Goal: Communication & Community: Answer question/provide support

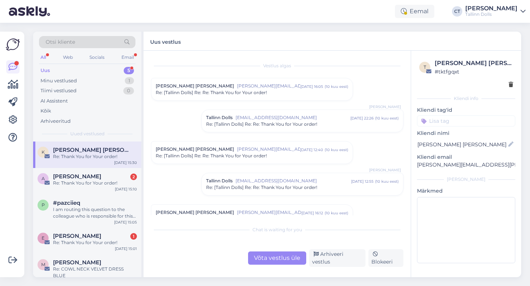
scroll to position [561, 0]
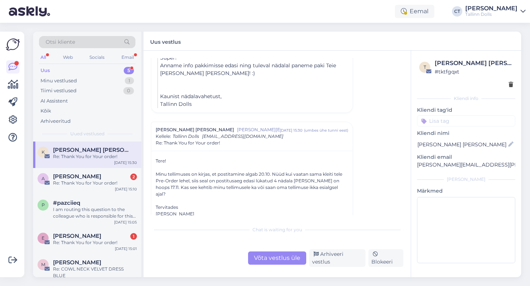
click at [267, 260] on div "Võta vestlus üle" at bounding box center [277, 258] width 58 height 13
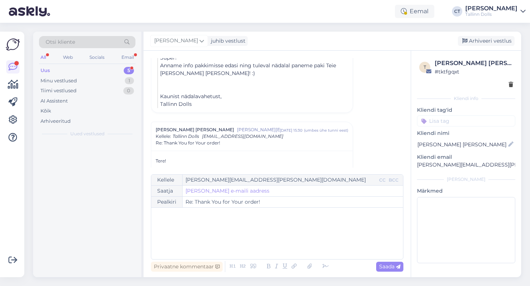
scroll to position [613, 0]
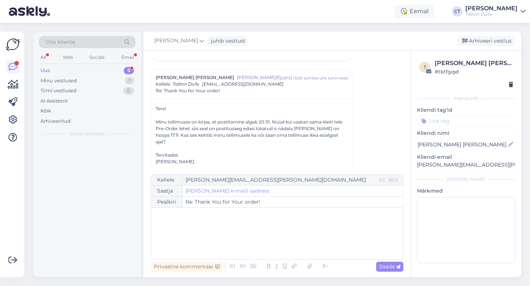
click at [266, 244] on div "﻿" at bounding box center [277, 234] width 245 height 44
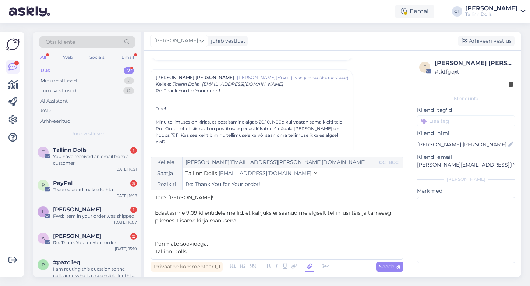
click at [307, 267] on icon at bounding box center [310, 267] width 10 height 10
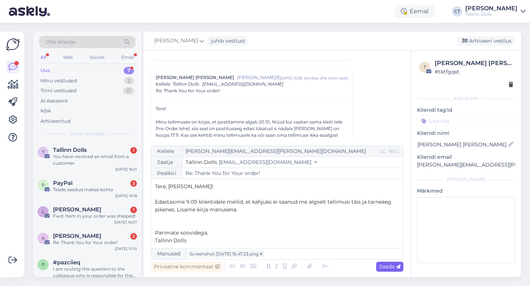
click at [399, 268] on icon at bounding box center [398, 267] width 4 height 4
type input "Re: Re: Thank You for Your order!"
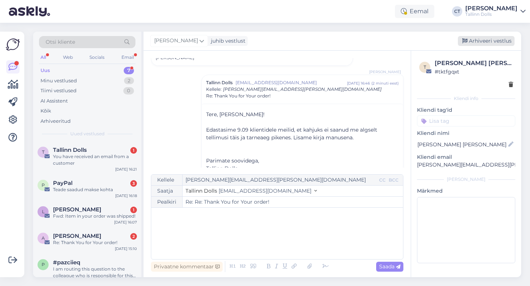
click at [491, 42] on div "Arhiveeri vestlus" at bounding box center [486, 41] width 57 height 10
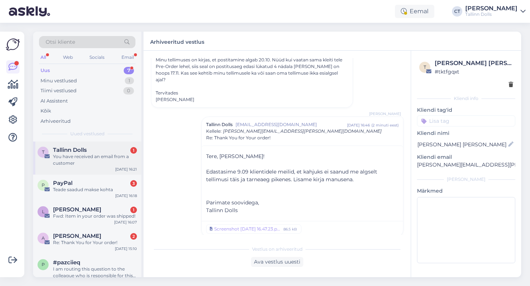
click at [85, 151] on span "Tallinn Dolls" at bounding box center [70, 150] width 34 height 7
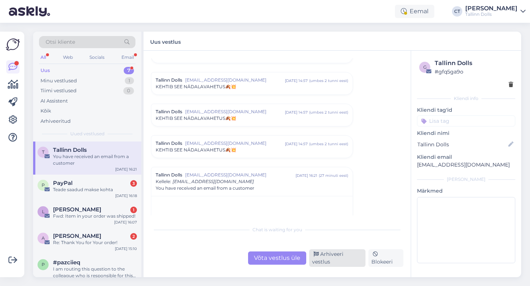
click at [335, 263] on div "Arhiveeri vestlus" at bounding box center [337, 259] width 56 height 18
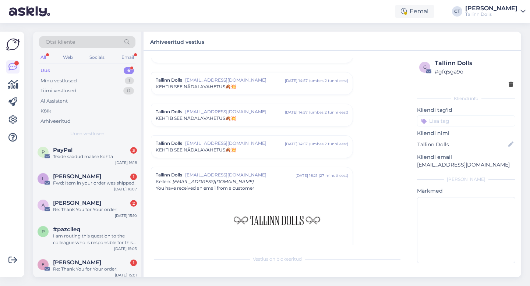
scroll to position [3155, 0]
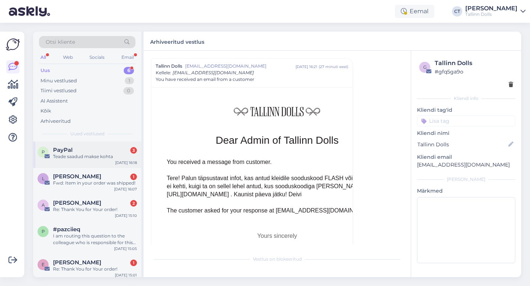
click at [92, 150] on div "PayPal 3" at bounding box center [95, 150] width 84 height 7
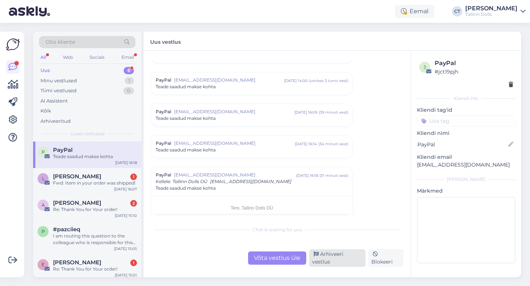
click at [337, 257] on div "Arhiveeri vestlus" at bounding box center [337, 259] width 56 height 18
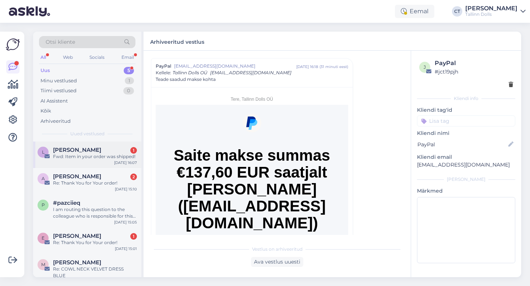
click at [107, 149] on div "[PERSON_NAME] 1" at bounding box center [95, 150] width 84 height 7
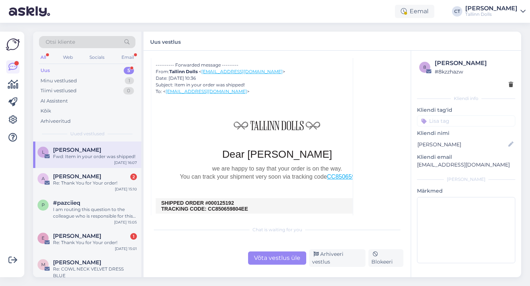
scroll to position [200, 0]
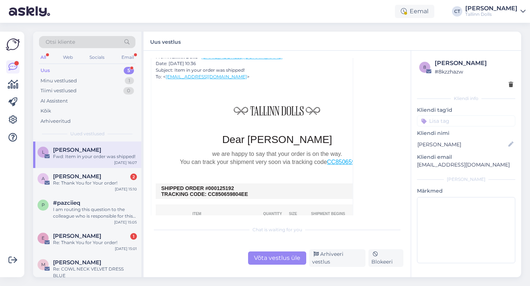
click at [269, 264] on div "Võta vestlus üle" at bounding box center [277, 258] width 58 height 13
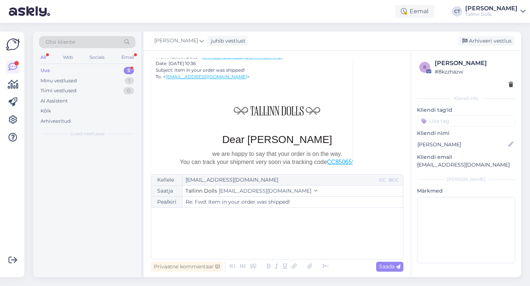
scroll to position [20, 0]
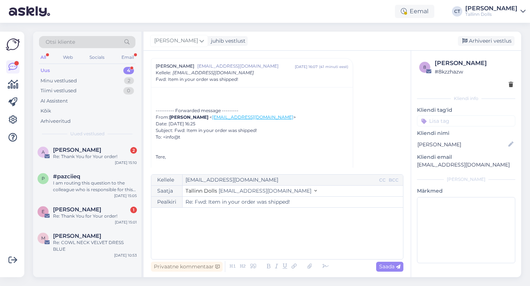
click at [268, 242] on div "﻿" at bounding box center [277, 234] width 245 height 44
drag, startPoint x: 486, startPoint y: 165, endPoint x: 411, endPoint y: 165, distance: 74.4
click at [411, 165] on div "8 [PERSON_NAME] # 8kzzhazw Kliendi info Kliendi tag'id Kliendi nimi [PERSON_NAM…" at bounding box center [466, 163] width 110 height 224
copy p "[EMAIL_ADDRESS][DOMAIN_NAME]"
click at [192, 217] on p "﻿" at bounding box center [277, 216] width 245 height 8
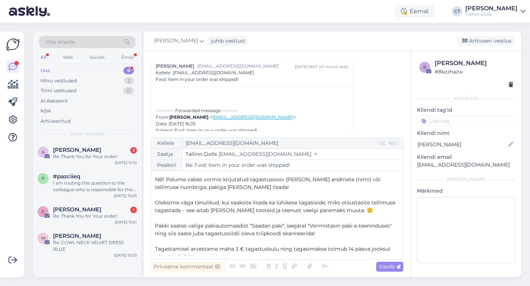
scroll to position [8, 0]
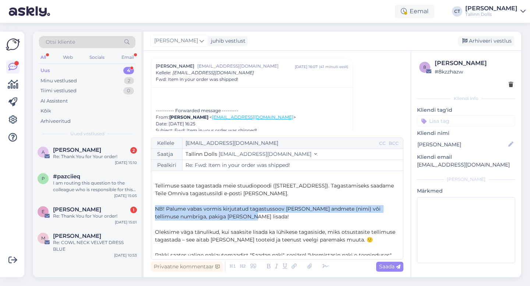
drag, startPoint x: 241, startPoint y: 218, endPoint x: 150, endPoint y: 209, distance: 91.4
click at [150, 209] on div "Vestlus algas [PERSON_NAME] [EMAIL_ADDRESS][DOMAIN_NAME] [DATE] 16:07 ( 41 minu…" at bounding box center [277, 164] width 267 height 227
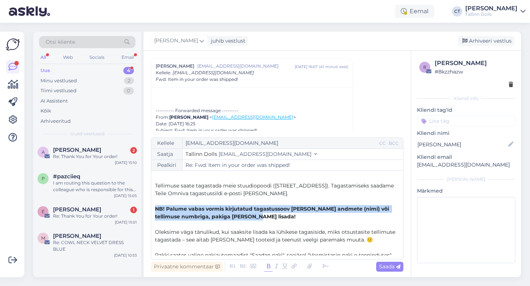
click at [268, 267] on icon at bounding box center [268, 267] width 8 height 10
click at [386, 268] on span "Saada" at bounding box center [389, 267] width 21 height 7
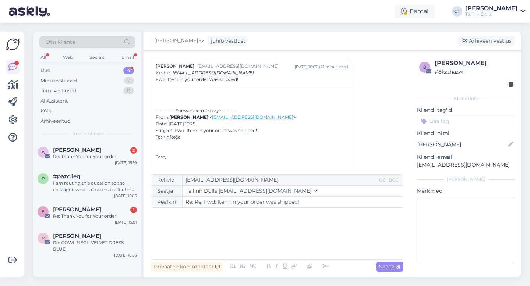
type input "Re: Fwd: Item in your order was shipped!"
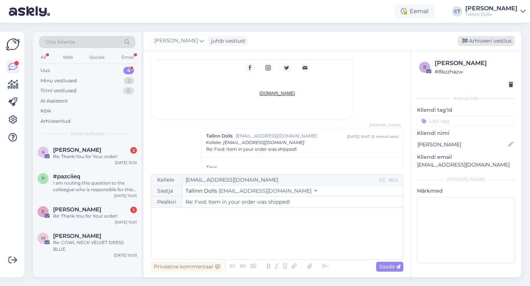
click at [485, 36] on div "Arhiveeri vestlus" at bounding box center [486, 41] width 57 height 10
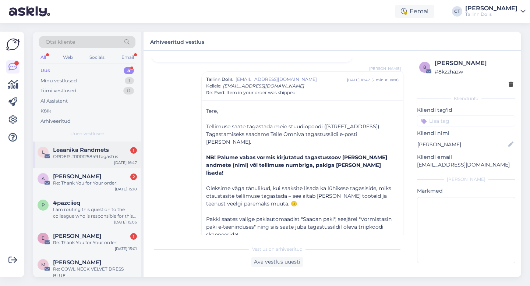
click at [87, 155] on div "ORDER #000125849 tagastus" at bounding box center [95, 157] width 84 height 7
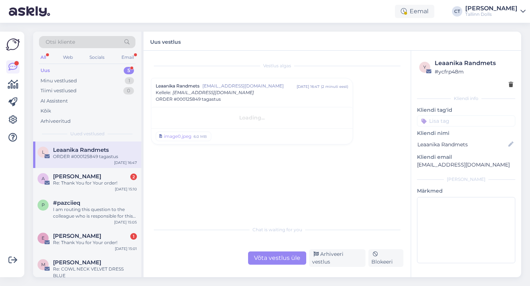
scroll to position [0, 0]
click at [280, 273] on div "Vestlus algas Leaanika Randmets [EMAIL_ADDRESS][DOMAIN_NAME] [DATE] 16:47 ( 2 m…" at bounding box center [277, 164] width 267 height 227
click at [280, 265] on div "Võta vestlus üle" at bounding box center [277, 258] width 58 height 13
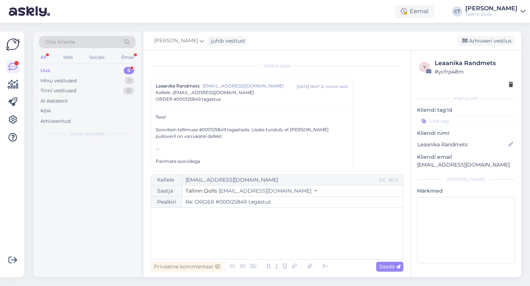
scroll to position [20, 0]
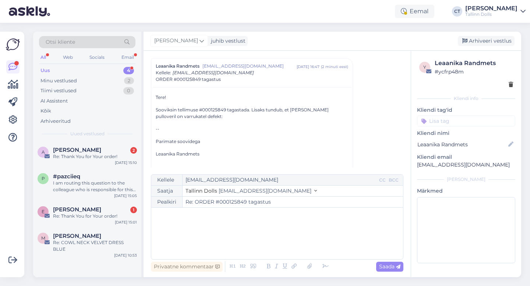
click at [270, 231] on div "﻿" at bounding box center [277, 234] width 245 height 44
drag, startPoint x: 504, startPoint y: 168, endPoint x: 423, endPoint y: 171, distance: 80.7
click at [423, 171] on div "y Leaanika Randmets # ycfrp48m Kliendi info Kliendi tag'id Kliendi nimi Leaanik…" at bounding box center [466, 163] width 110 height 224
click at [94, 150] on div "[PERSON_NAME] 2" at bounding box center [95, 150] width 84 height 7
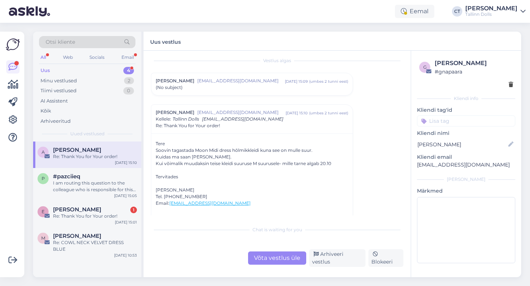
scroll to position [4, 0]
click at [241, 99] on div "Vestlus algas [PERSON_NAME] [EMAIL_ADDRESS][DOMAIN_NAME] [DATE] 15:09 ( umbes 2…" at bounding box center [280, 137] width 259 height 158
click at [240, 87] on div "(No subject)" at bounding box center [252, 88] width 193 height 7
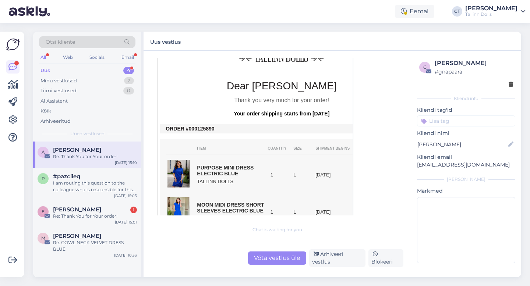
scroll to position [264, 0]
drag, startPoint x: 215, startPoint y: 122, endPoint x: 195, endPoint y: 120, distance: 20.3
click at [195, 126] on td "ORDER #000125890" at bounding box center [282, 129] width 232 height 6
copy td "0125890"
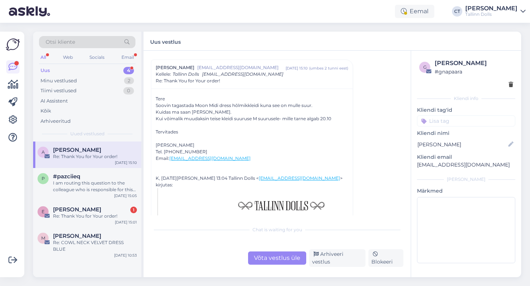
scroll to position [112, 0]
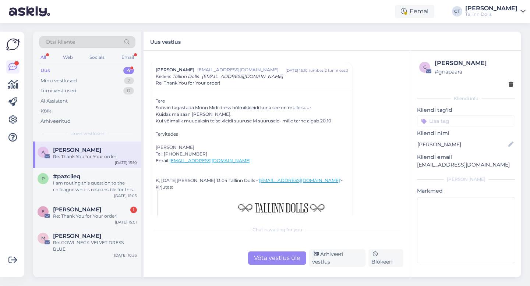
click at [279, 257] on div "Võta vestlus üle" at bounding box center [277, 258] width 58 height 13
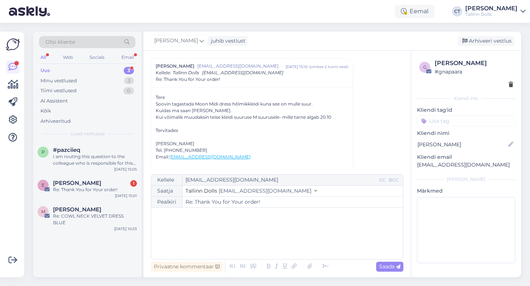
click at [279, 243] on div "﻿" at bounding box center [277, 234] width 245 height 44
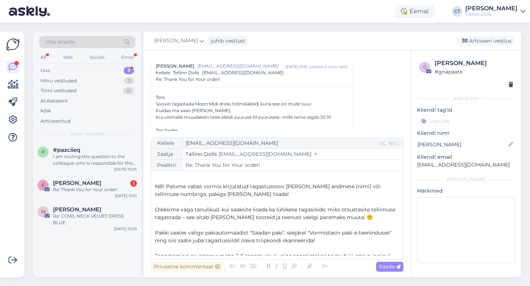
scroll to position [45, 0]
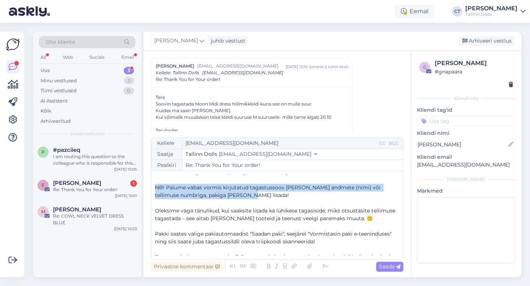
drag, startPoint x: 249, startPoint y: 195, endPoint x: 153, endPoint y: 185, distance: 96.7
click at [153, 185] on div "Kellele [EMAIL_ADDRESS][DOMAIN_NAME] CC BCC Saatja Tallinn Dolls [EMAIL_ADDRESS…" at bounding box center [277, 199] width 253 height 122
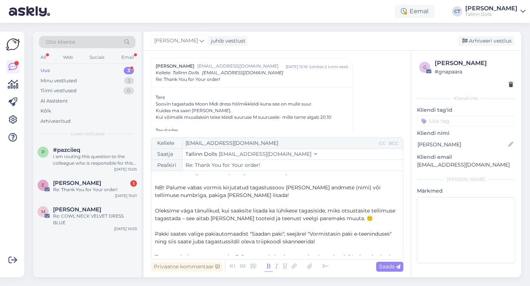
click at [268, 266] on icon at bounding box center [268, 267] width 8 height 10
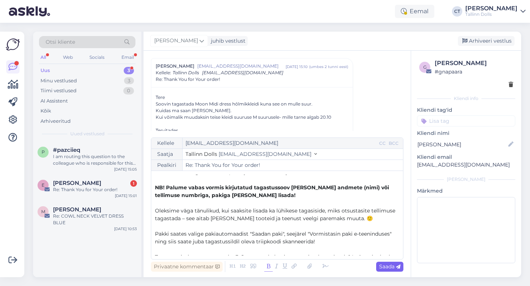
click at [387, 269] on span "Saada" at bounding box center [389, 267] width 21 height 7
type input "Re: Re: Thank You for Your order!"
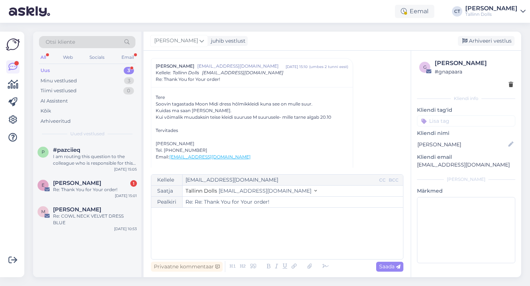
scroll to position [0, 0]
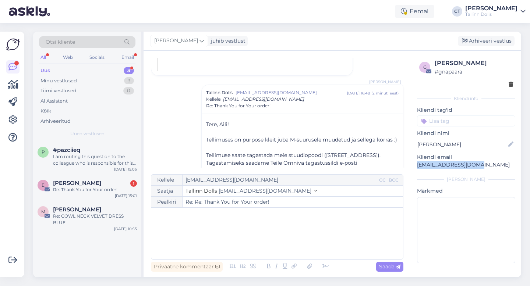
drag, startPoint x: 476, startPoint y: 167, endPoint x: 413, endPoint y: 167, distance: 63.3
click at [413, 167] on div "g [PERSON_NAME] # gnapaara Kliendi info Kliendi tag'id Kliendi nimi [PERSON_NAM…" at bounding box center [466, 163] width 110 height 224
copy p "[EMAIL_ADDRESS][DOMAIN_NAME]"
click at [500, 37] on div "Arhiveeri vestlus" at bounding box center [486, 41] width 57 height 10
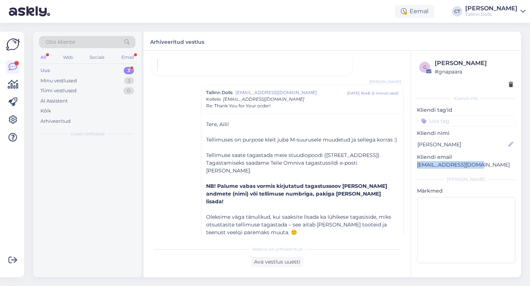
scroll to position [639, 0]
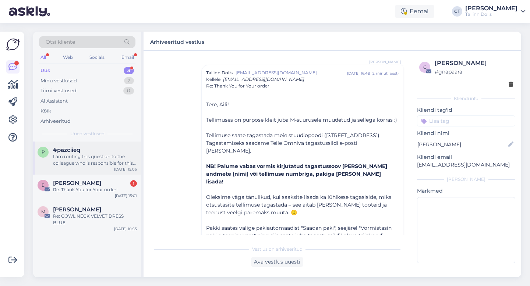
click at [82, 159] on div "I am routing this question to the colleague who is responsible for this topic. …" at bounding box center [95, 160] width 84 height 13
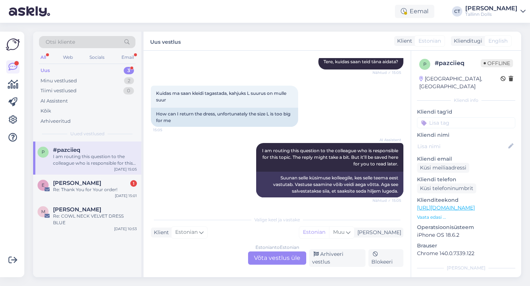
scroll to position [83, 0]
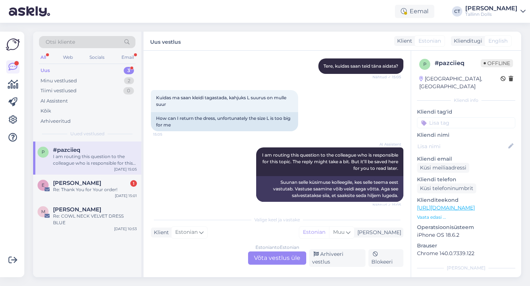
click at [85, 155] on div "I am routing this question to the colleague who is responsible for this topic. …" at bounding box center [95, 160] width 84 height 13
click at [276, 253] on div "Valige [PERSON_NAME] vastake Klient Estonian Mina Estonian Muu Estonian to Esto…" at bounding box center [277, 239] width 253 height 55
click at [276, 260] on div "Estonian to Estonian Võta vestlus üle" at bounding box center [277, 258] width 58 height 13
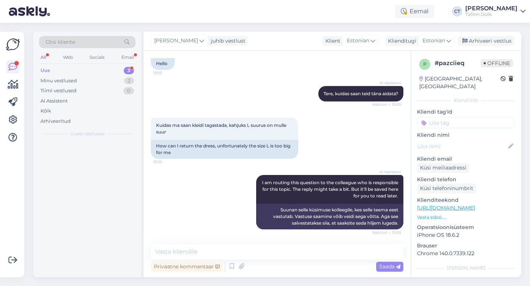
scroll to position [55, 0]
click at [277, 255] on textarea at bounding box center [277, 252] width 253 height 15
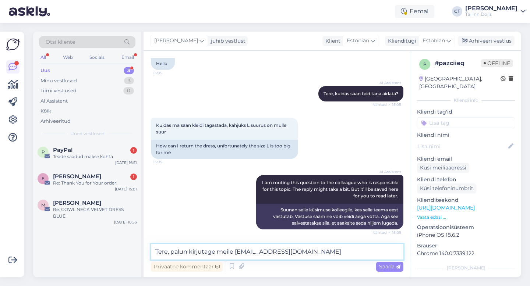
type textarea "Tere, palun kirjutage meile [EMAIL_ADDRESS][DOMAIN_NAME]"
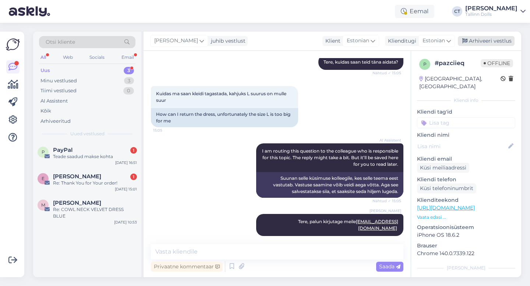
click at [489, 40] on div "Arhiveeri vestlus" at bounding box center [486, 41] width 57 height 10
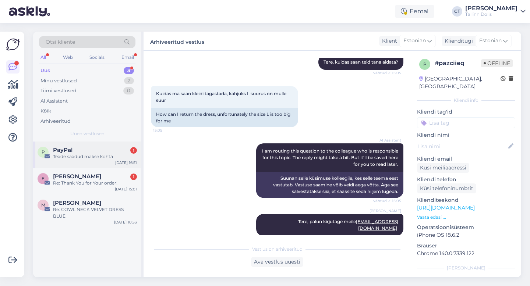
click at [117, 154] on div "Teade saadud makse kohta" at bounding box center [95, 157] width 84 height 7
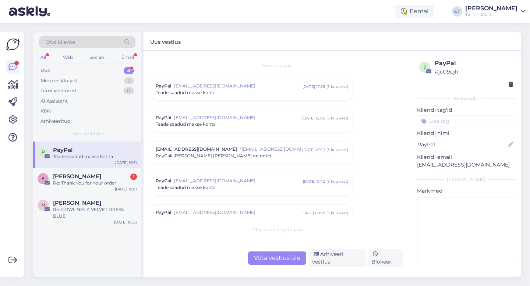
scroll to position [3046, 0]
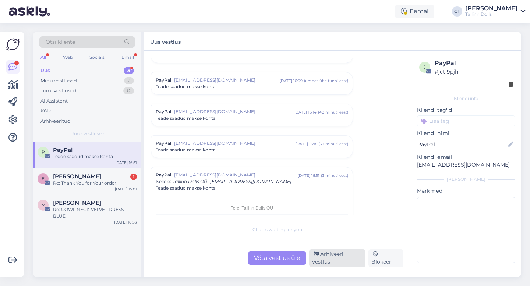
click at [326, 261] on div "Arhiveeri vestlus" at bounding box center [337, 259] width 56 height 18
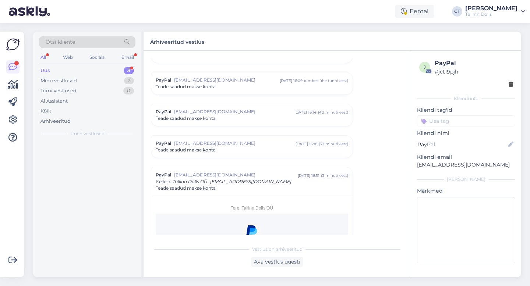
scroll to position [3155, 0]
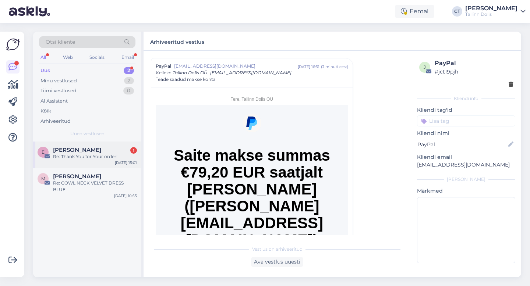
click at [92, 161] on div "E [PERSON_NAME] 1 Re: Thank You for Your order! [DATE] 15:01" at bounding box center [87, 155] width 108 height 27
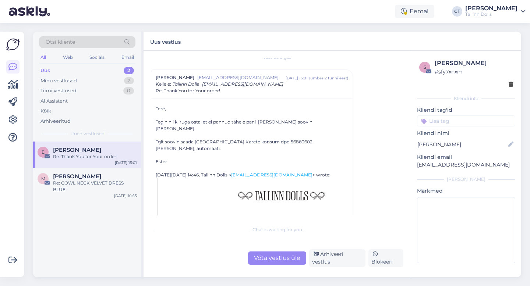
scroll to position [9, 0]
click at [270, 265] on div "Võta vestlus üle" at bounding box center [277, 258] width 58 height 13
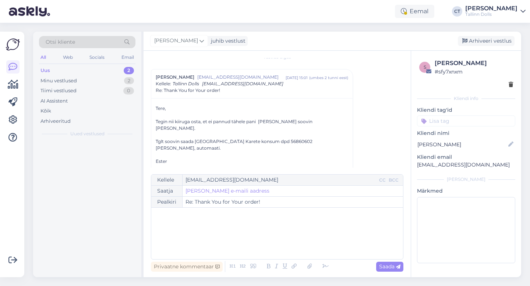
scroll to position [20, 0]
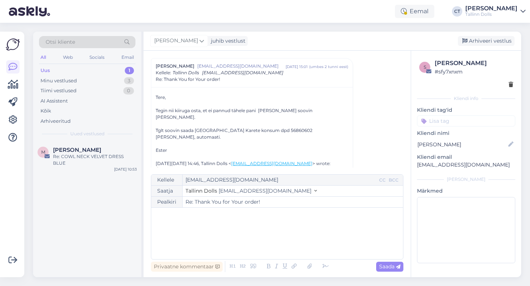
click at [273, 247] on div "﻿" at bounding box center [277, 234] width 245 height 44
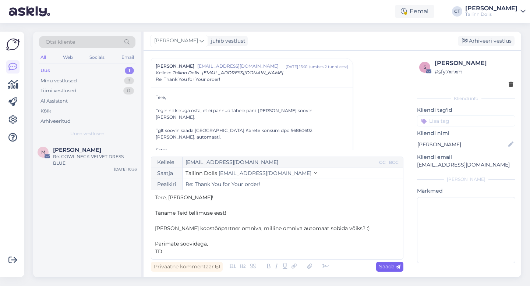
click at [396, 271] on div "Saada" at bounding box center [389, 267] width 27 height 10
type input "Re: Re: Thank You for Your order!"
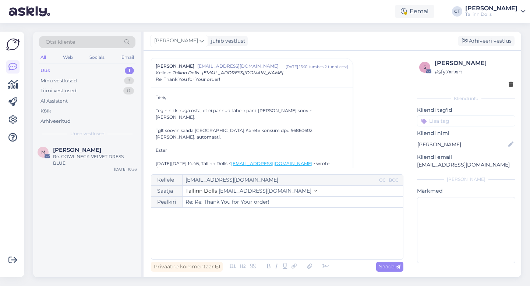
scroll to position [447, 0]
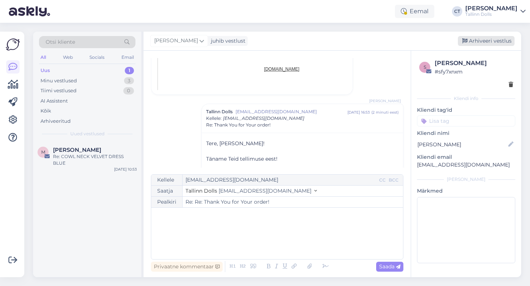
click at [489, 43] on div "Arhiveeri vestlus" at bounding box center [486, 41] width 57 height 10
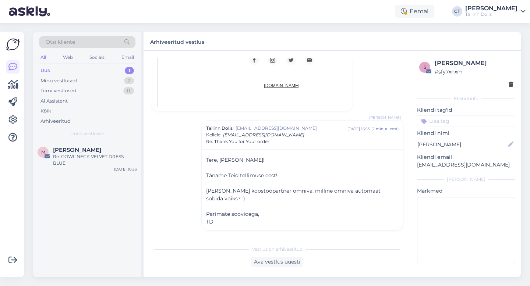
scroll to position [416, 0]
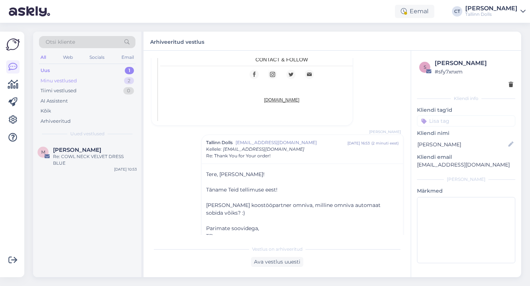
click at [82, 82] on div "Minu vestlused 2" at bounding box center [87, 81] width 96 height 10
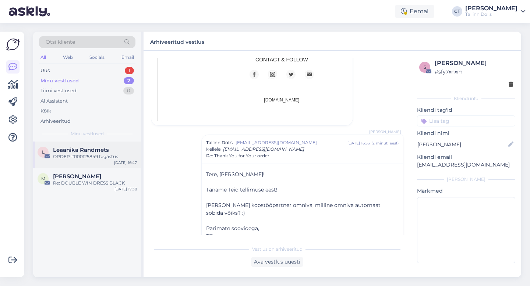
click at [73, 160] on div "L Leaanika Randmets ORDER #000125849 tagastus [DATE] 16:47" at bounding box center [87, 155] width 108 height 27
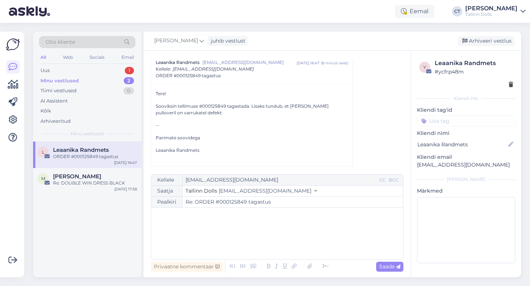
scroll to position [24, 0]
click at [270, 217] on p "﻿" at bounding box center [277, 216] width 245 height 8
drag, startPoint x: 505, startPoint y: 166, endPoint x: 415, endPoint y: 168, distance: 90.2
click at [415, 168] on div "y Leaanika Randmets # ycfrp48m Kliendi info Kliendi tag'id Kliendi nimi Leaanik…" at bounding box center [466, 163] width 110 height 224
copy p "[EMAIL_ADDRESS][DOMAIN_NAME]"
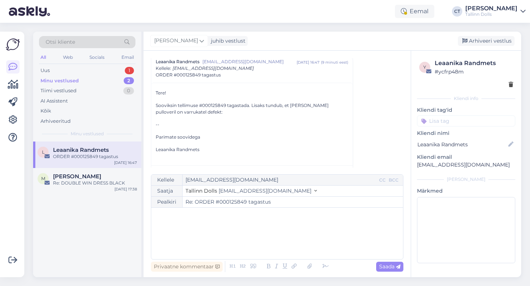
click at [216, 229] on div "﻿" at bounding box center [277, 234] width 245 height 44
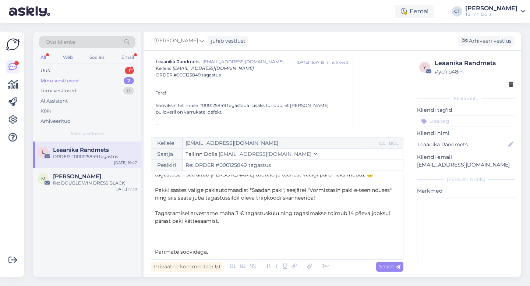
scroll to position [93, 0]
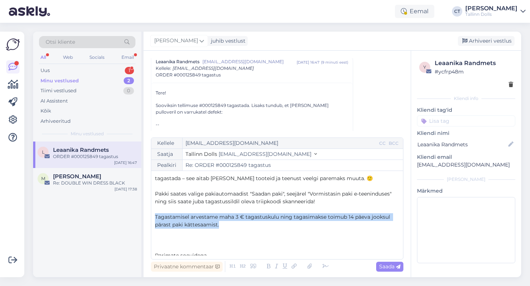
drag, startPoint x: 239, startPoint y: 226, endPoint x: 149, endPoint y: 220, distance: 90.1
click at [149, 220] on div "Vestlus algas Leaanika Randmets [EMAIL_ADDRESS][DOMAIN_NAME] [DATE] 16:47 ( 9 m…" at bounding box center [277, 164] width 267 height 227
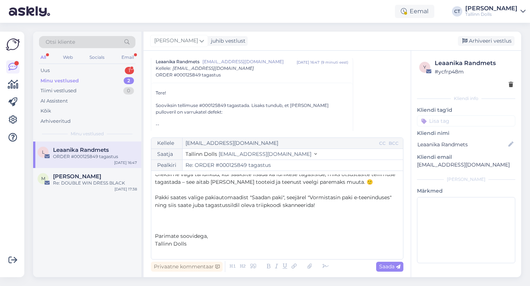
scroll to position [34, 0]
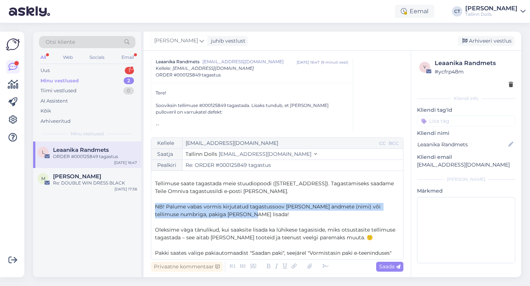
drag, startPoint x: 243, startPoint y: 217, endPoint x: 155, endPoint y: 207, distance: 88.6
click at [155, 207] on p "NB! Palume vabas vormis kirjutatud tagastussoov [PERSON_NAME] andmete (nimi) võ…" at bounding box center [277, 210] width 245 height 15
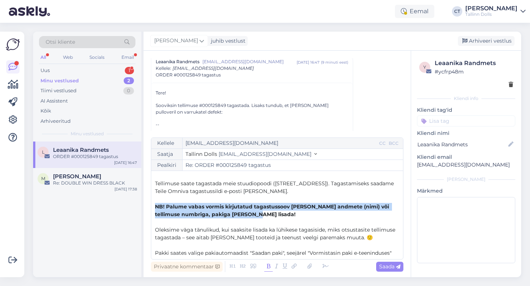
click at [266, 267] on icon at bounding box center [268, 267] width 8 height 10
click at [400, 269] on icon at bounding box center [398, 267] width 4 height 4
type input "Re: Re: ORDER #000125849 tagastus"
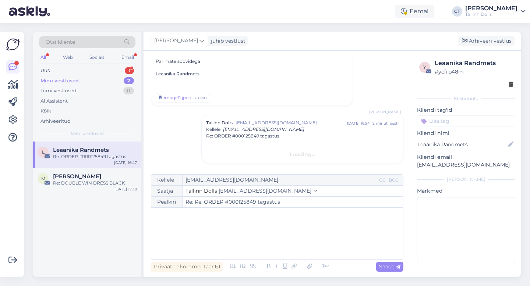
scroll to position [0, 0]
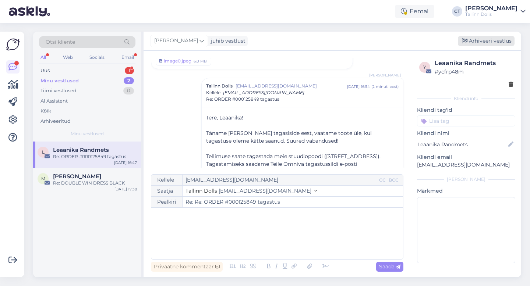
click at [484, 41] on div "Arhiveeri vestlus" at bounding box center [486, 41] width 57 height 10
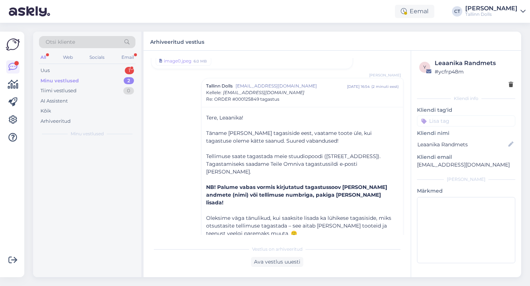
scroll to position [157, 0]
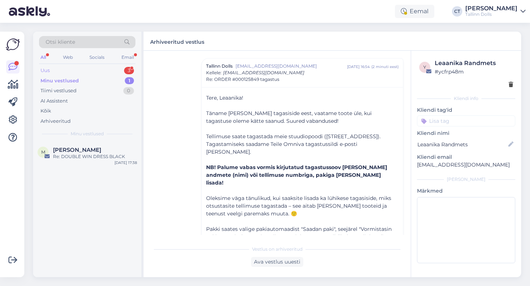
click at [102, 73] on div "Uus 3" at bounding box center [87, 71] width 96 height 10
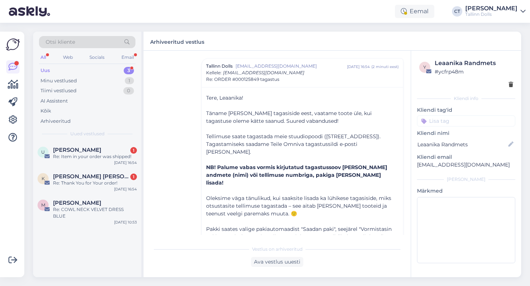
click at [102, 67] on div "Uus 3" at bounding box center [87, 71] width 96 height 10
click at [98, 187] on div "K [PERSON_NAME] [PERSON_NAME] 1 Re: Thank You for Your order! [DATE] 16:54" at bounding box center [87, 181] width 108 height 27
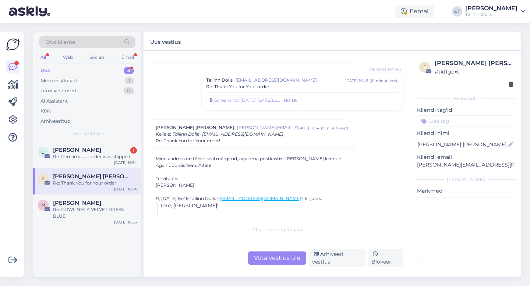
scroll to position [504, 0]
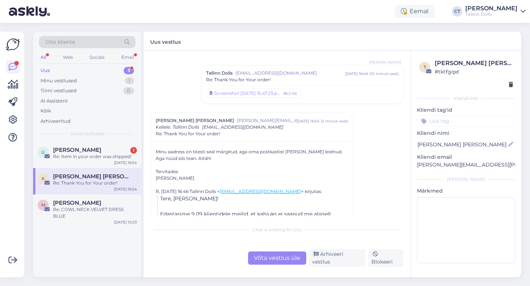
click at [278, 258] on div "Võta vestlus üle" at bounding box center [277, 258] width 58 height 13
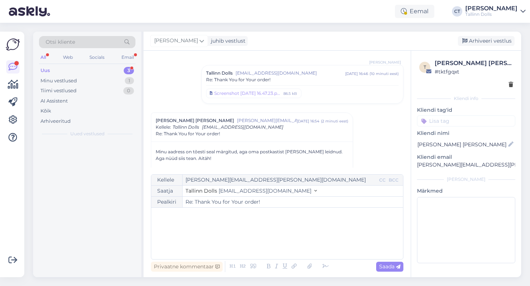
scroll to position [558, 0]
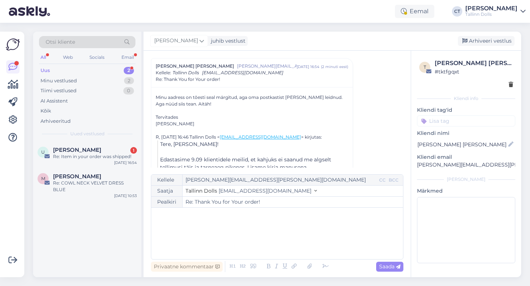
click at [278, 242] on div "﻿" at bounding box center [277, 234] width 245 height 44
click at [254, 226] on p "﻿" at bounding box center [277, 223] width 245 height 8
click at [263, 233] on p "Kas äkki võis kiri späm kausta minna?" at bounding box center [277, 231] width 245 height 8
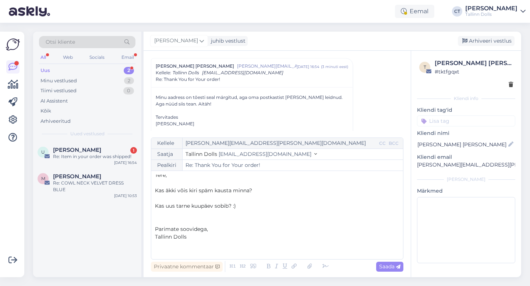
scroll to position [0, 0]
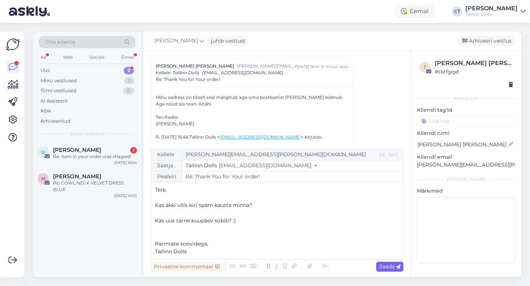
click at [387, 264] on span "Saada" at bounding box center [389, 267] width 21 height 7
type input "Re: Re: Thank You for Your order!"
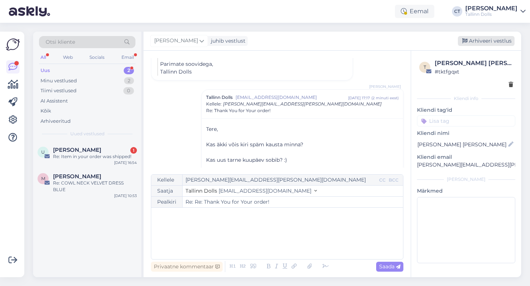
click at [503, 41] on div "Arhiveeri vestlus" at bounding box center [486, 41] width 57 height 10
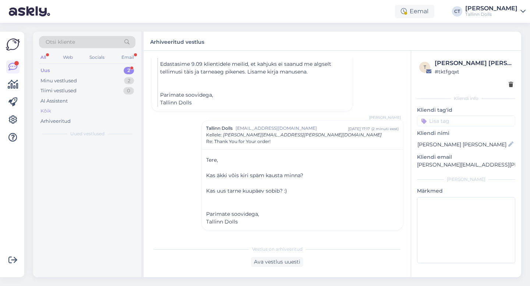
scroll to position [654, 0]
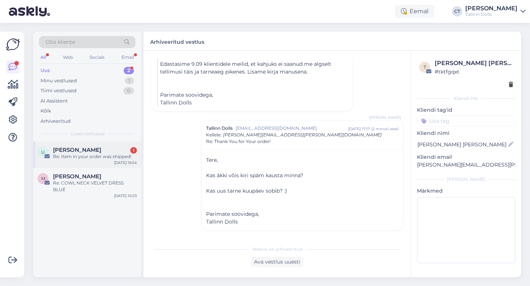
click at [82, 157] on div "Re: Item in your order was shipped!" at bounding box center [95, 157] width 84 height 7
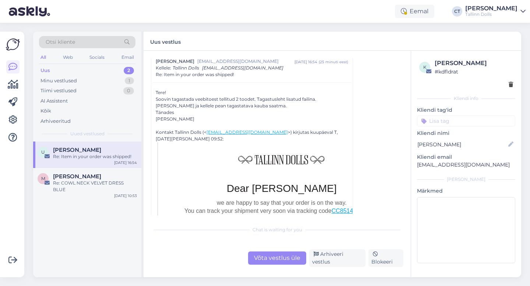
scroll to position [25, 0]
click at [275, 259] on div "Võta vestlus üle" at bounding box center [277, 258] width 58 height 13
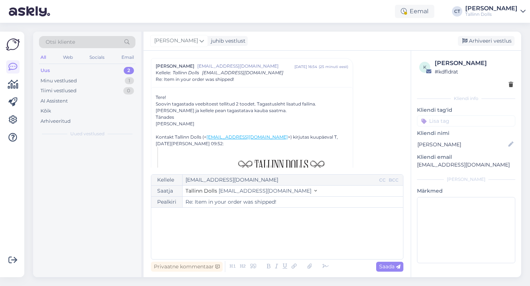
click at [268, 236] on div "﻿" at bounding box center [277, 234] width 245 height 44
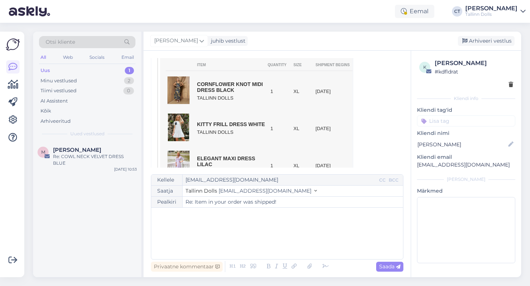
scroll to position [235, 0]
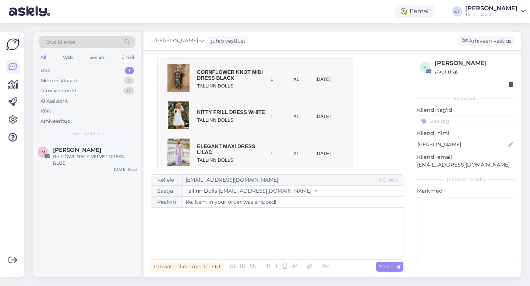
click at [249, 226] on div "﻿" at bounding box center [277, 234] width 245 height 44
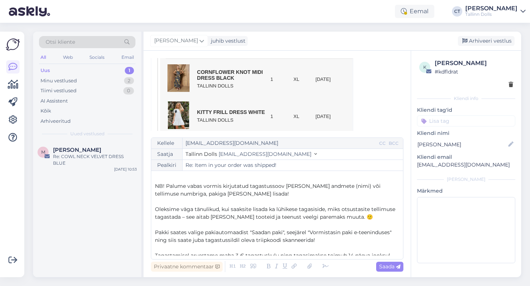
scroll to position [17, 0]
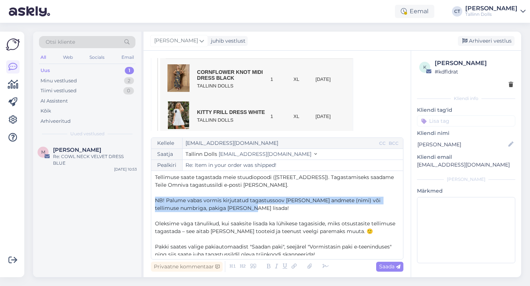
drag, startPoint x: 243, startPoint y: 210, endPoint x: 153, endPoint y: 201, distance: 90.3
click at [153, 201] on div "Kellele [EMAIL_ADDRESS][DOMAIN_NAME] CC BCC Saatja Tallinn Dolls [EMAIL_ADDRESS…" at bounding box center [277, 199] width 253 height 122
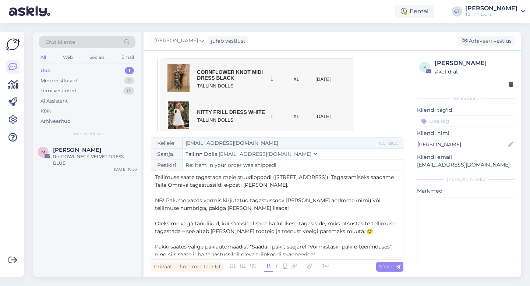
click at [270, 270] on icon at bounding box center [268, 267] width 8 height 10
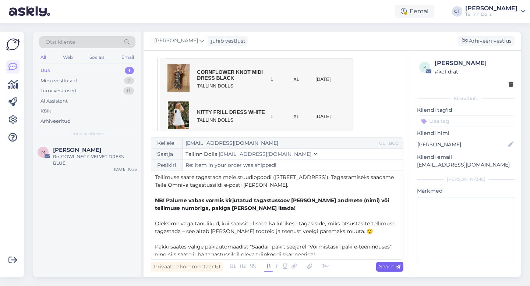
click at [398, 268] on icon at bounding box center [398, 267] width 4 height 4
type input "Re: Re: Item in your order was shipped!"
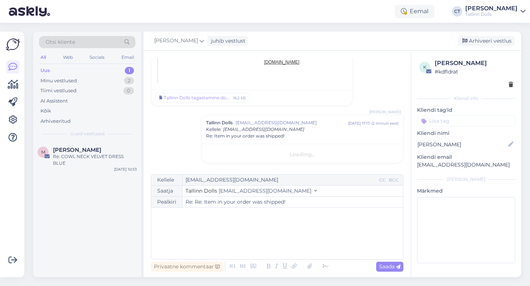
scroll to position [668, 0]
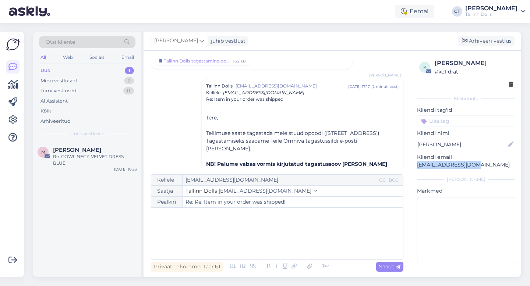
drag, startPoint x: 477, startPoint y: 164, endPoint x: 414, endPoint y: 165, distance: 63.0
click at [414, 165] on div "k Ulvi Hinto # kdfldrat Kliendi info Kliendi tag'id Kliendi [PERSON_NAME] Klien…" at bounding box center [466, 163] width 110 height 224
copy p "[EMAIL_ADDRESS][DOMAIN_NAME]"
click at [105, 70] on div "Uus 1" at bounding box center [87, 71] width 96 height 10
click at [490, 39] on div "Arhiveeri vestlus" at bounding box center [486, 41] width 57 height 10
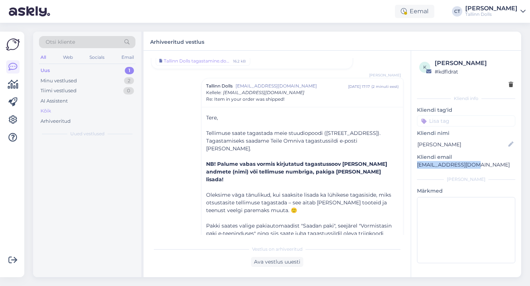
scroll to position [688, 0]
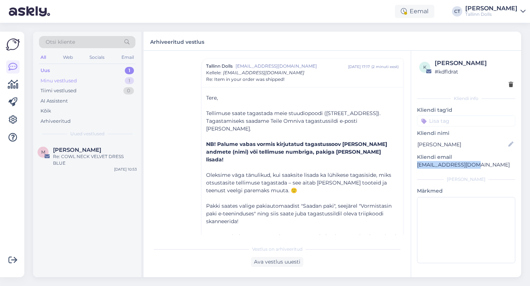
click at [80, 79] on div "Minu vestlused 1" at bounding box center [87, 81] width 96 height 10
click at [77, 63] on div "All Web Socials Email" at bounding box center [87, 58] width 96 height 11
click at [99, 68] on div "Uus 1" at bounding box center [87, 71] width 96 height 10
click at [96, 148] on span "[PERSON_NAME]" at bounding box center [77, 150] width 48 height 7
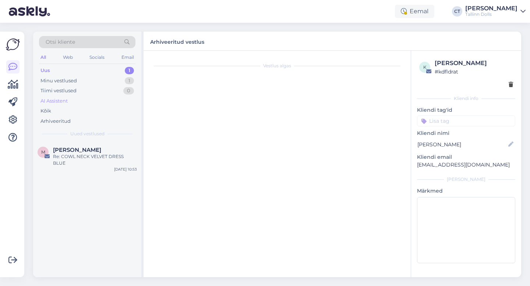
scroll to position [641, 0]
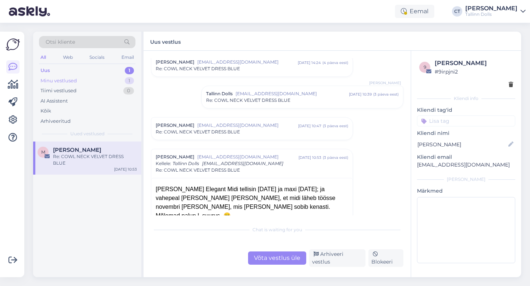
click at [88, 80] on div "Minu vestlused 1" at bounding box center [87, 81] width 96 height 10
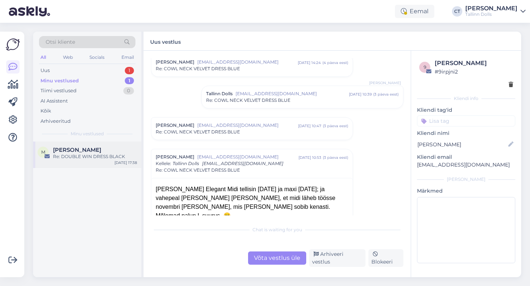
click at [88, 155] on div "Re: DOUBLE WIN DRESS BLACK" at bounding box center [95, 157] width 84 height 7
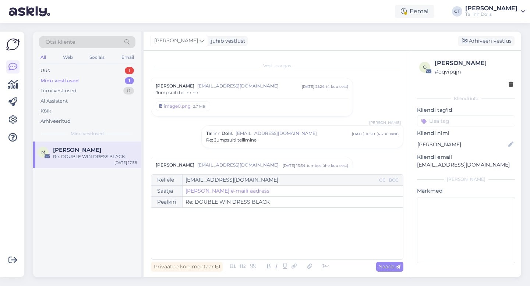
scroll to position [470, 0]
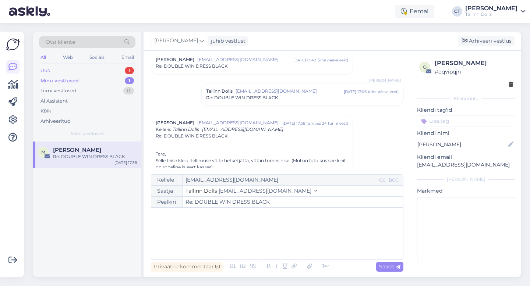
click at [88, 68] on div "Uus 1" at bounding box center [87, 71] width 96 height 10
click at [81, 150] on span "[PERSON_NAME]" at bounding box center [77, 150] width 48 height 7
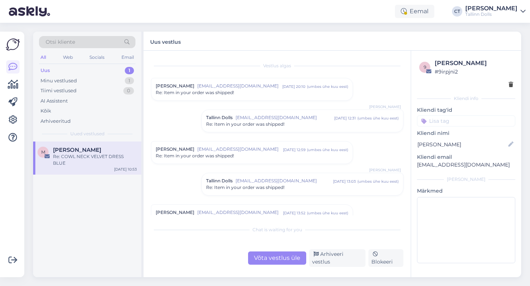
scroll to position [732, 0]
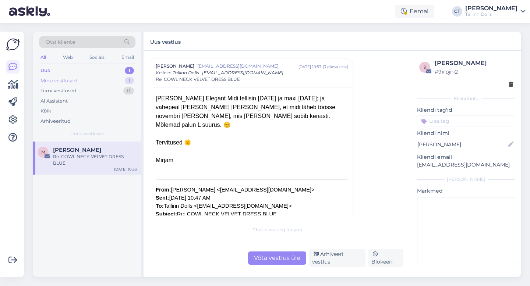
click at [81, 80] on div "Minu vestlused 1" at bounding box center [87, 81] width 96 height 10
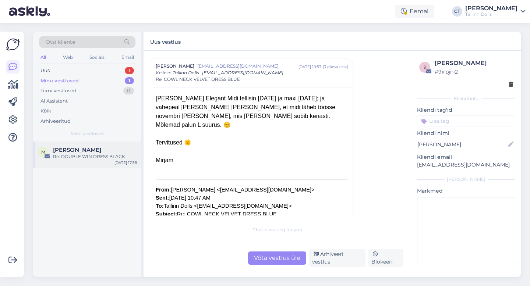
click at [96, 159] on div "Re: DOUBLE WIN DRESS BLACK" at bounding box center [95, 157] width 84 height 7
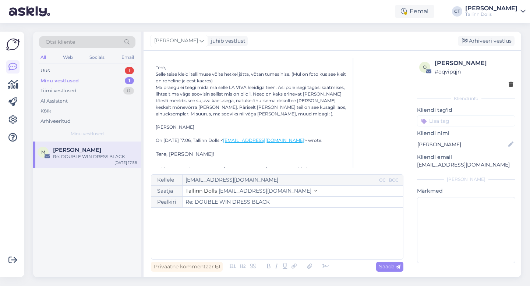
scroll to position [560, 0]
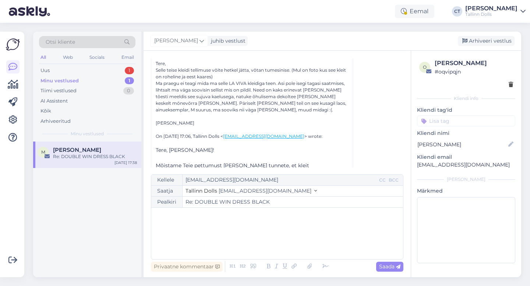
click at [222, 234] on div "﻿" at bounding box center [277, 234] width 245 height 44
click at [173, 215] on span "[PERSON_NAME]!" at bounding box center [177, 215] width 45 height 7
click at [201, 219] on p "﻿" at bounding box center [277, 223] width 245 height 8
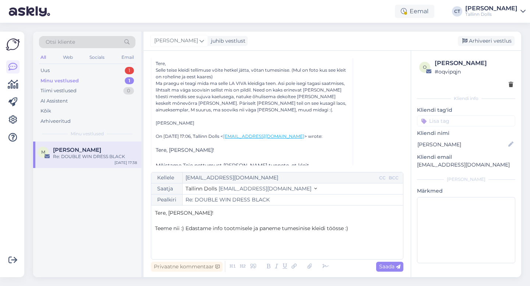
click at [184, 230] on span "Teeme nii :) Edastame info tootmisele ja paneme tumesinise kleidi töösse :)" at bounding box center [251, 228] width 193 height 7
click at [351, 231] on p "Teeme nii. Edastame info tootmisele ja paneme tumesinise kleidi töösse :)" at bounding box center [277, 229] width 245 height 8
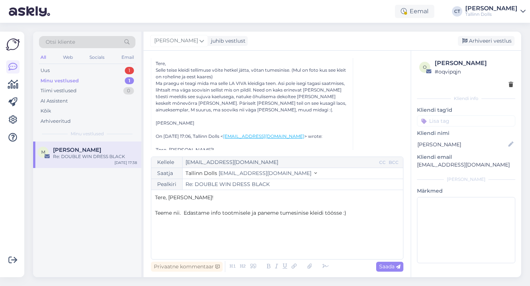
click at [278, 256] on div "Kellele [EMAIL_ADDRESS][DOMAIN_NAME] CC BCC Saatja Tallinn Dolls [EMAIL_ADDRESS…" at bounding box center [277, 208] width 253 height 103
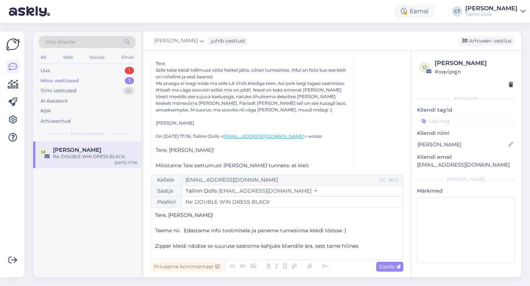
click at [285, 246] on span "Zipper kleidi näidise xs-suuruse saatsime kahjuks kliendile ära, sest tarne hil…" at bounding box center [257, 246] width 204 height 7
click at [377, 247] on span "Zipper kleidi näidise xs-suuruse saatsime kahjuks varem kliendile ära, sest tar…" at bounding box center [266, 246] width 222 height 7
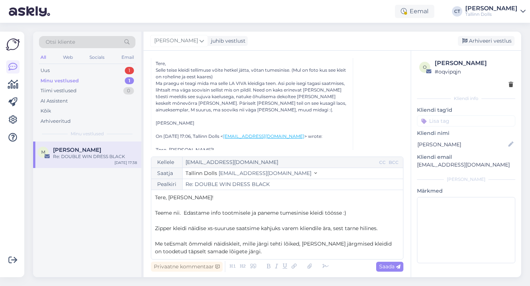
click at [170, 243] on span "Me teEsmalt õmmeldi näidiskleit, mille järgi tehti lõiked, [PERSON_NAME] järgmi…" at bounding box center [274, 248] width 238 height 14
click at [251, 249] on p "Esmalt õmmeldi näidiskleit, mille järgi tehti lõiked, [PERSON_NAME] järgmised k…" at bounding box center [277, 247] width 245 height 15
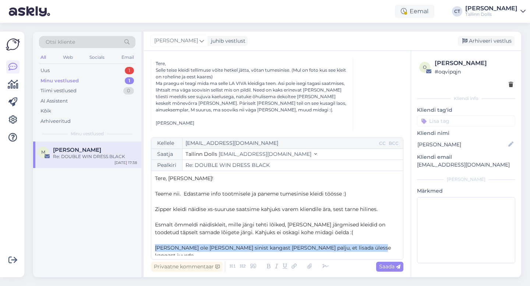
drag, startPoint x: 369, startPoint y: 253, endPoint x: 155, endPoint y: 251, distance: 213.2
click at [155, 251] on p "[PERSON_NAME] ole [PERSON_NAME] sinist kangast [PERSON_NAME] palju, et lisada ü…" at bounding box center [277, 252] width 245 height 15
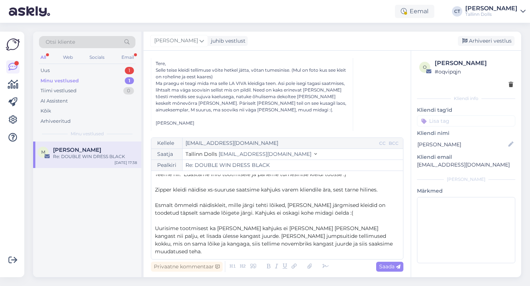
scroll to position [27, 0]
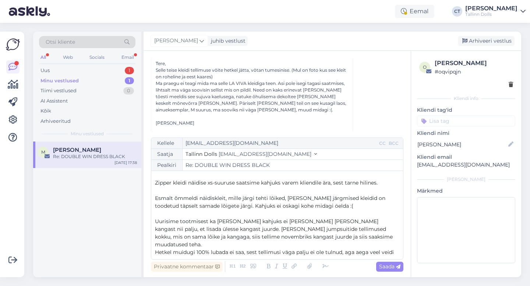
click at [353, 239] on p "Uurisime tootmisest ka [PERSON_NAME] kahjuks ei [PERSON_NAME] [PERSON_NAME] kan…" at bounding box center [277, 233] width 245 height 31
click at [324, 253] on p "Hetkel muidugi 100% lubada ei saa, sest tellimusi väga palju ei ole tulnud, aga…" at bounding box center [277, 256] width 245 height 15
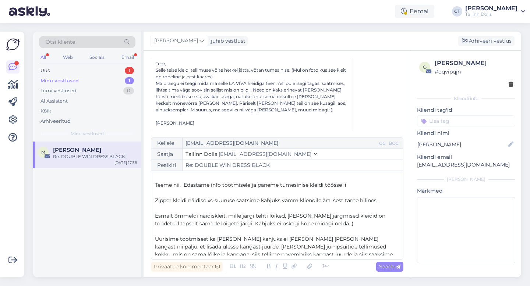
scroll to position [0, 0]
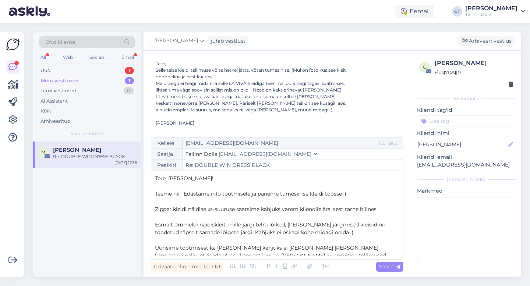
drag, startPoint x: 173, startPoint y: 253, endPoint x: 155, endPoint y: 173, distance: 81.0
click at [155, 173] on div "Kellele [EMAIL_ADDRESS][DOMAIN_NAME] CC BCC Saatja Tallinn Dolls [EMAIL_ADDRESS…" at bounding box center [277, 199] width 253 height 122
copy div "Tere, [PERSON_NAME]! ﻿ Teeme nii. Edastame info tootmisele ja paneme tumesinise…"
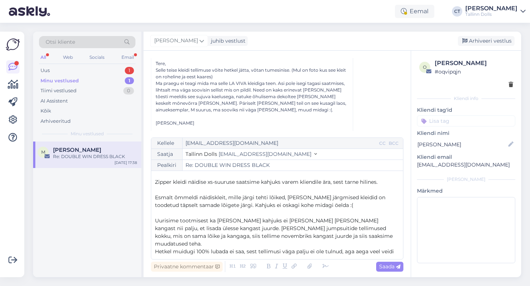
click at [197, 258] on div "Kellele [EMAIL_ADDRESS][DOMAIN_NAME] CC BCC Saatja Tallinn Dolls [EMAIL_ADDRESS…" at bounding box center [277, 199] width 253 height 122
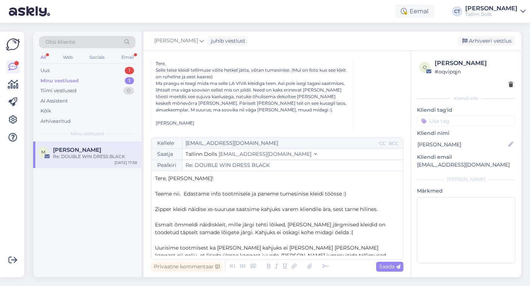
drag, startPoint x: 196, startPoint y: 254, endPoint x: 157, endPoint y: 169, distance: 92.9
click at [157, 169] on div "Kellele [EMAIL_ADDRESS][DOMAIN_NAME] CC BCC Saatja Tallinn Dolls [EMAIL_ADDRESS…" at bounding box center [277, 199] width 253 height 122
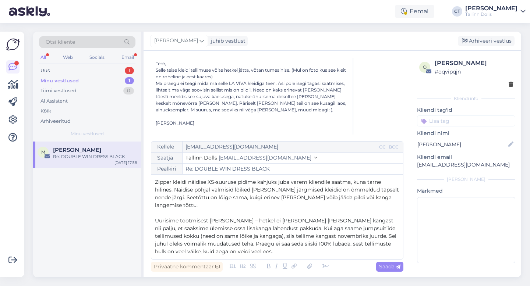
click at [155, 189] on span "Zipper kleidi näidise XS-suuruse pidime kahjuks juba varem kliendile saatma, ku…" at bounding box center [278, 194] width 246 height 30
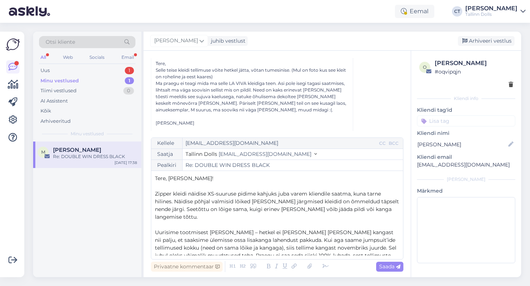
click at [218, 187] on p "﻿" at bounding box center [277, 187] width 245 height 8
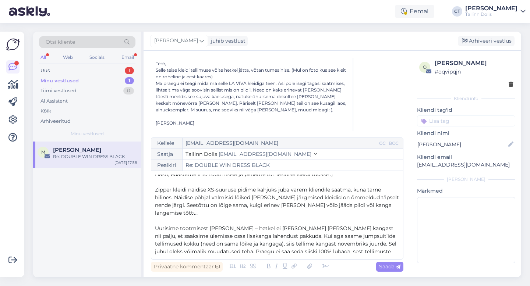
click at [374, 197] on span "Zipper kleidi näidise XS-suuruse pidime kahjuks juba varem kliendile saatma, ku…" at bounding box center [278, 202] width 246 height 30
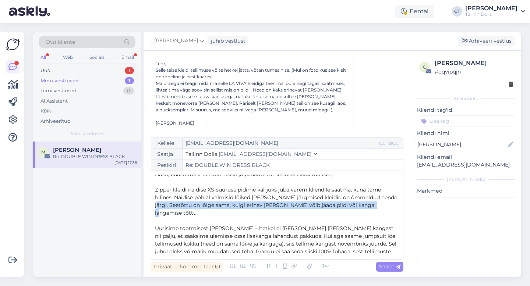
drag, startPoint x: 386, startPoint y: 208, endPoint x: 156, endPoint y: 209, distance: 229.8
click at [156, 209] on p "Zipper kleidi näidise XS-suuruse pidime kahjuks juba varem kliendile saatma, ku…" at bounding box center [277, 201] width 245 height 31
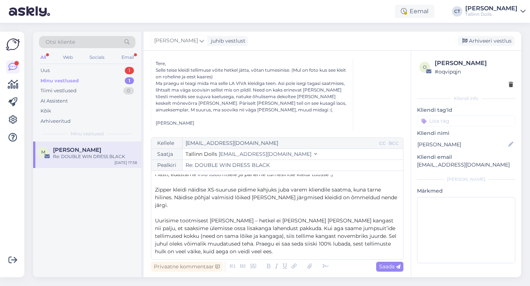
scroll to position [12, 0]
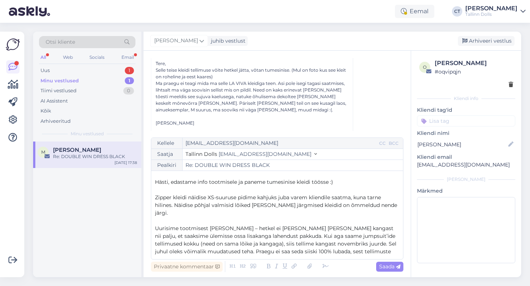
click at [264, 254] on p "Uurisime tootmisest [PERSON_NAME] – hetkel ei [PERSON_NAME] [PERSON_NAME] kanga…" at bounding box center [277, 244] width 245 height 39
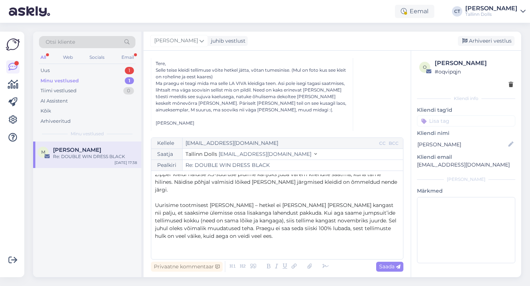
scroll to position [43, 0]
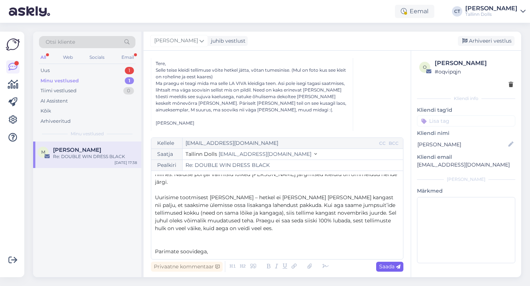
click at [388, 266] on span "Saada" at bounding box center [389, 267] width 21 height 7
type input "Re: Re: DOUBLE WIN DRESS BLACK"
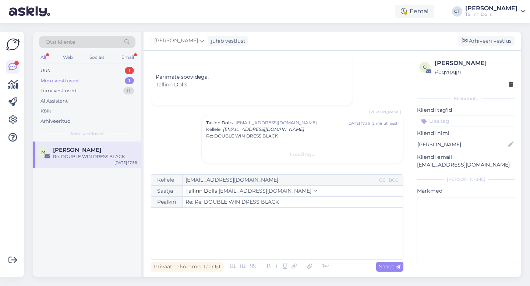
scroll to position [0, 0]
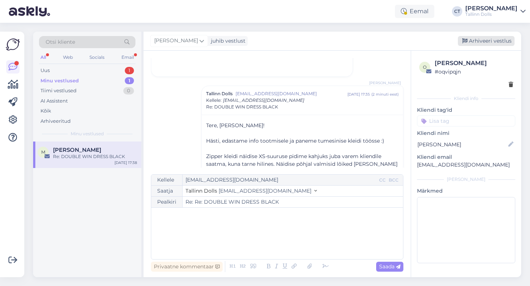
click at [495, 40] on div "Arhiveeri vestlus" at bounding box center [486, 41] width 57 height 10
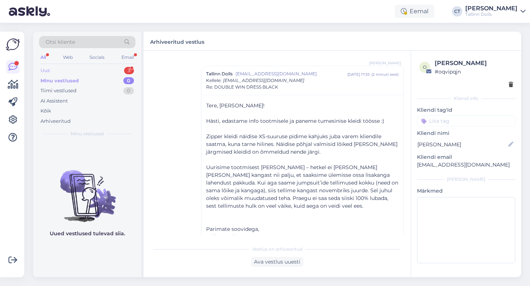
click at [48, 69] on div "Uus" at bounding box center [45, 70] width 9 height 7
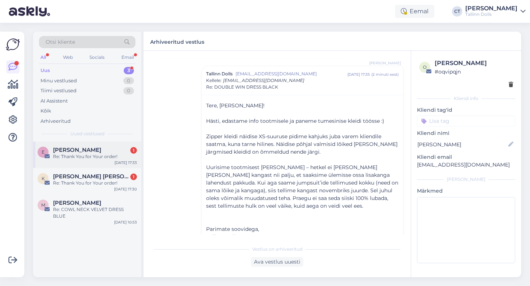
click at [76, 150] on span "[PERSON_NAME]" at bounding box center [77, 150] width 48 height 7
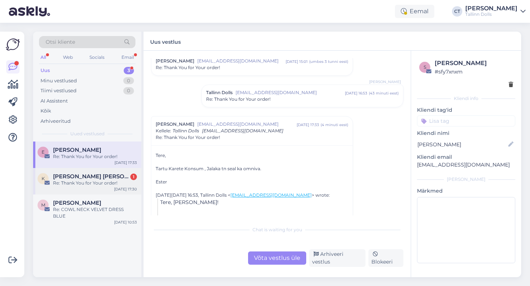
click at [101, 188] on div "K [PERSON_NAME] [PERSON_NAME] 1 Re: Thank You for Your order! [DATE] 17:30" at bounding box center [87, 181] width 108 height 27
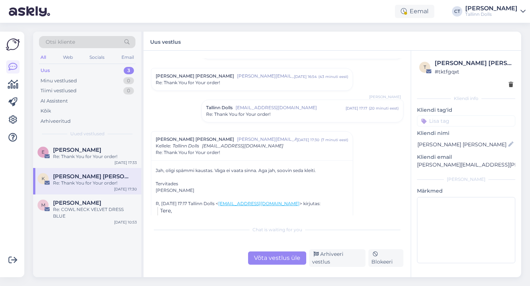
scroll to position [559, 0]
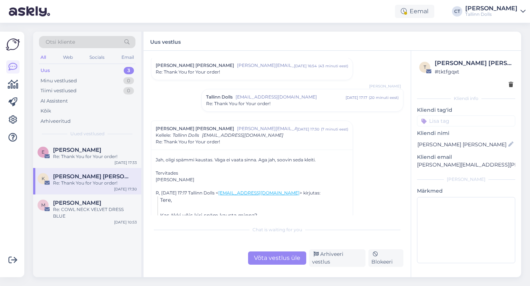
click at [265, 261] on div "Võta vestlus üle" at bounding box center [277, 258] width 58 height 13
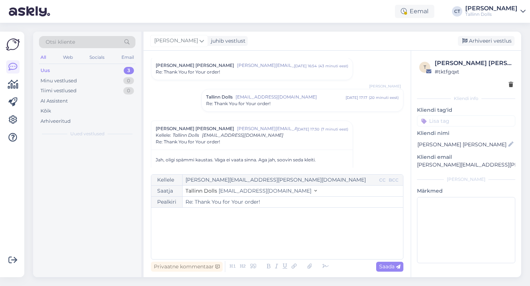
scroll to position [622, 0]
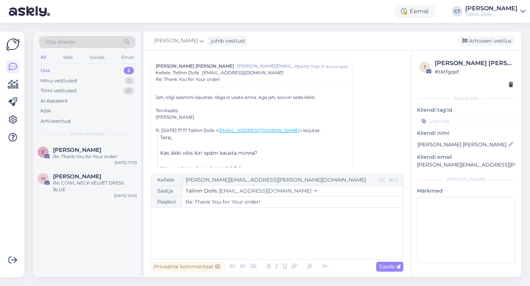
click at [265, 241] on div "﻿" at bounding box center [277, 234] width 245 height 44
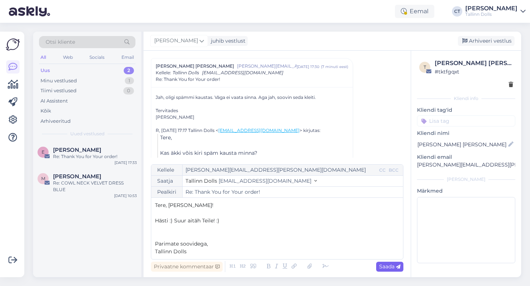
click at [395, 266] on span "Saada" at bounding box center [389, 267] width 21 height 7
type input "Re: Thank You for Your order!"
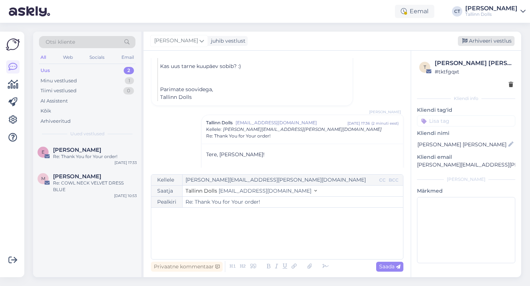
click at [477, 36] on div "Arhiveeri vestlus" at bounding box center [486, 41] width 57 height 10
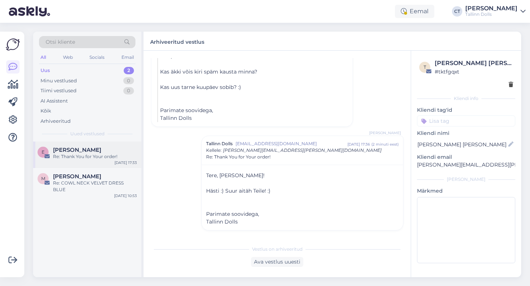
click at [79, 157] on div "Re: Thank You for Your order!" at bounding box center [95, 157] width 84 height 7
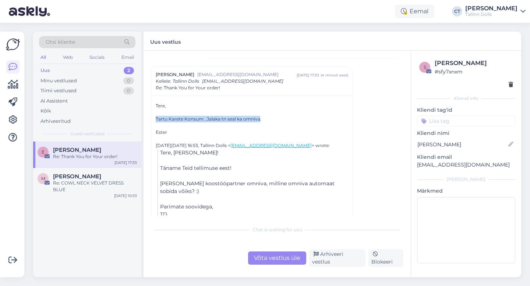
drag, startPoint x: 154, startPoint y: 119, endPoint x: 260, endPoint y: 117, distance: 106.1
click at [260, 117] on div "Tere, Tartu Karete Konsum , Jalaka tn seal ka omniva. Ester [DATE][DATE] 16:53,…" at bounding box center [251, 159] width 201 height 127
copy div "Tartu Karete Konsum , Jalaka tn seal ka omniva"
click at [261, 267] on div "Vestlus algas [PERSON_NAME] [EMAIL_ADDRESS][DOMAIN_NAME] [DATE] 15:01 ( umbes 3…" at bounding box center [277, 164] width 267 height 227
click at [261, 262] on div "Võta vestlus üle" at bounding box center [277, 258] width 58 height 13
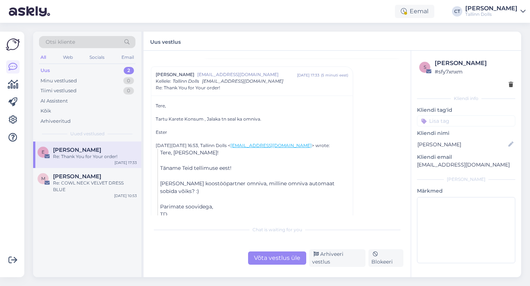
scroll to position [83, 0]
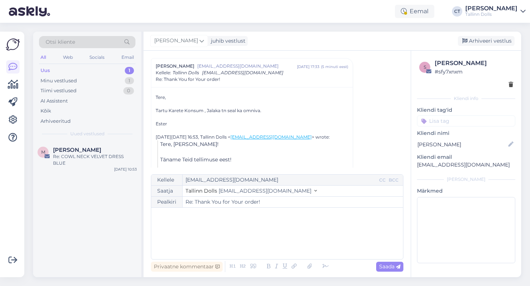
click at [252, 237] on div "﻿" at bounding box center [277, 234] width 245 height 44
click at [205, 245] on div "﻿" at bounding box center [277, 234] width 245 height 44
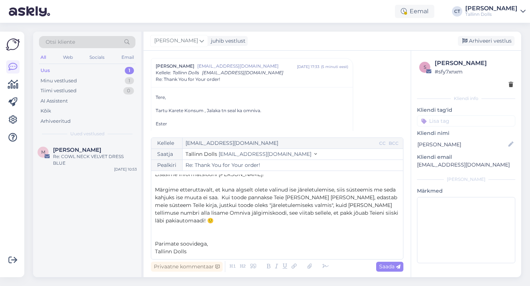
scroll to position [0, 0]
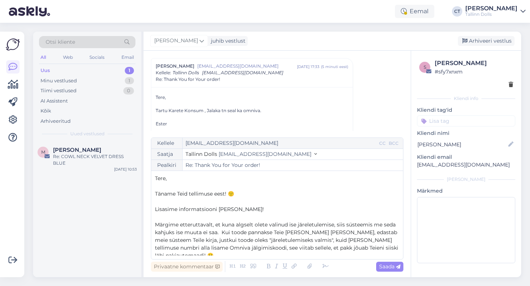
drag, startPoint x: 241, startPoint y: 198, endPoint x: 153, endPoint y: 193, distance: 88.1
click at [153, 193] on div "Kellele [EMAIL_ADDRESS][DOMAIN_NAME] CC BCC Saatja Tallinn Dolls [EMAIL_ADDRESS…" at bounding box center [277, 199] width 253 height 122
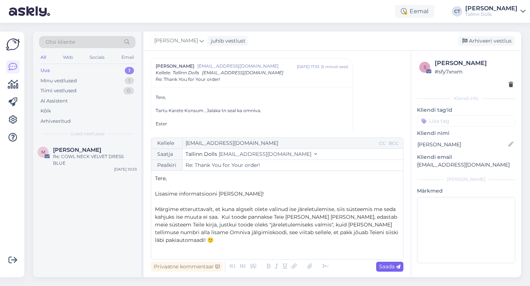
click at [392, 267] on span "Saada" at bounding box center [389, 267] width 21 height 7
type input "Re: Re: Thank You for Your order!"
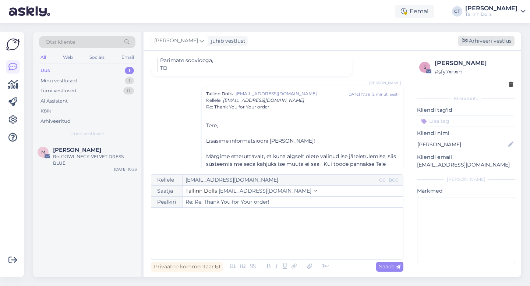
click at [491, 39] on div "Arhiveeri vestlus" at bounding box center [486, 41] width 57 height 10
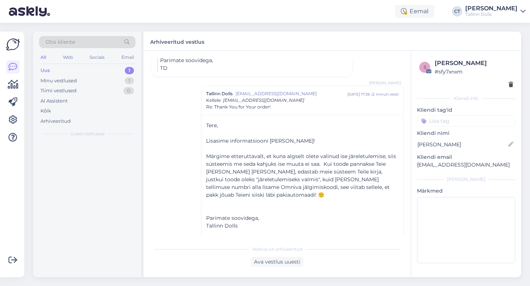
scroll to position [225, 0]
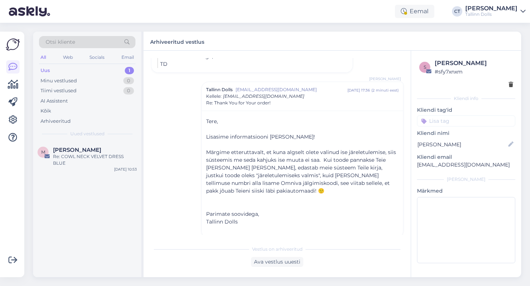
click at [103, 66] on div "Uus 1" at bounding box center [87, 71] width 96 height 10
click at [70, 73] on div "Uus 1" at bounding box center [87, 71] width 96 height 10
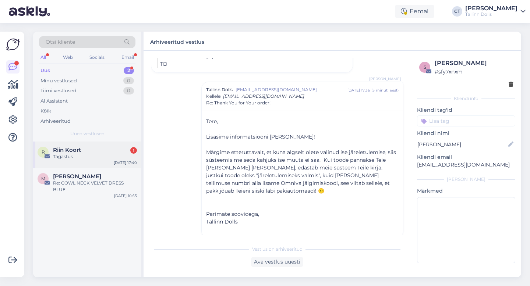
click at [73, 143] on div "R Riin Koort 1 Tagastus [DATE] 17:40" at bounding box center [87, 155] width 108 height 27
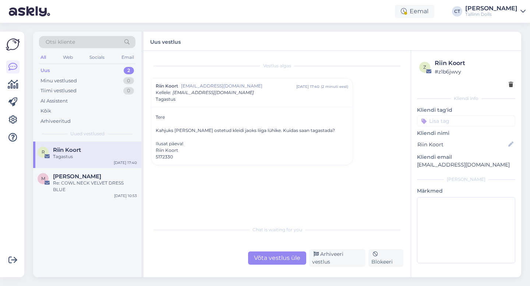
click at [279, 265] on div "Võta vestlus üle" at bounding box center [277, 258] width 58 height 13
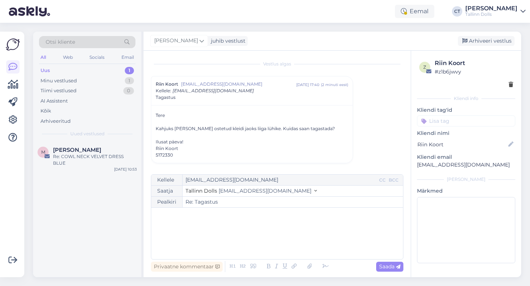
click at [278, 233] on div "﻿" at bounding box center [277, 234] width 245 height 44
drag, startPoint x: 479, startPoint y: 167, endPoint x: 415, endPoint y: 166, distance: 63.3
click at [415, 166] on div "z Riin Koort # z1b6jwvy Kliendi info Kliendi tag'id Kliendi nimi Riin Koort Kli…" at bounding box center [466, 163] width 110 height 224
copy p "[EMAIL_ADDRESS][DOMAIN_NAME]"
click at [222, 253] on div "﻿" at bounding box center [277, 234] width 245 height 44
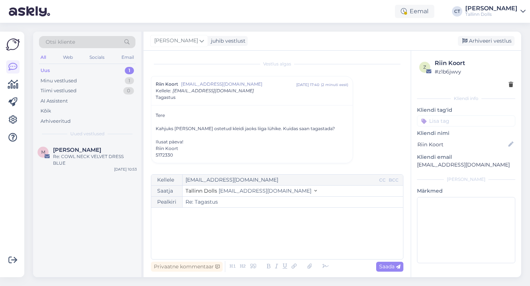
click at [229, 234] on div "﻿" at bounding box center [277, 234] width 245 height 44
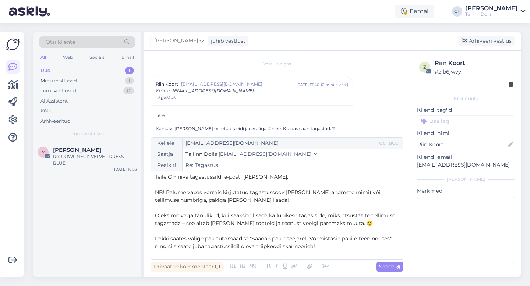
scroll to position [24, 0]
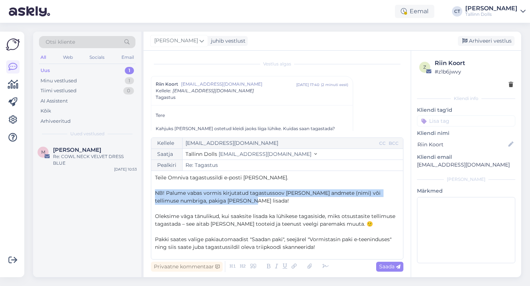
drag, startPoint x: 246, startPoint y: 202, endPoint x: 154, endPoint y: 193, distance: 92.1
click at [154, 193] on div "Kellele [EMAIL_ADDRESS][DOMAIN_NAME] CC BCC Saatja Tallinn Dolls [EMAIL_ADDRESS…" at bounding box center [277, 199] width 253 height 122
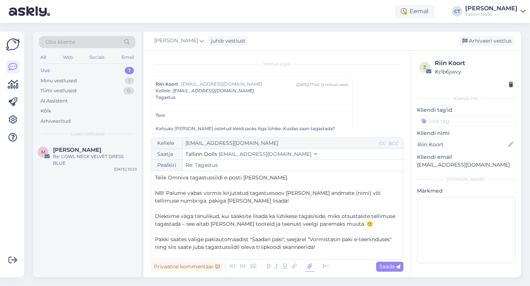
click at [309, 267] on icon at bounding box center [310, 267] width 10 height 10
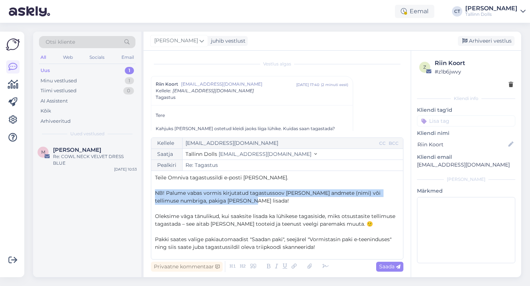
drag, startPoint x: 239, startPoint y: 203, endPoint x: 145, endPoint y: 193, distance: 94.4
click at [145, 193] on div "Vestlus algas Riin Koort [EMAIL_ADDRESS][DOMAIN_NAME] [DATE] 17:40 ( 2 minuti e…" at bounding box center [277, 164] width 267 height 227
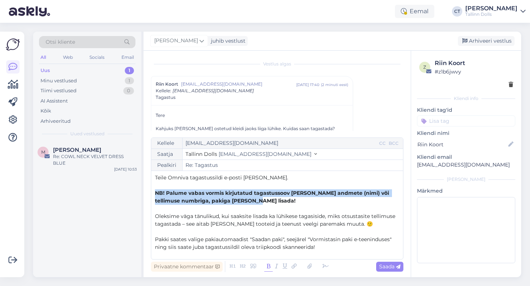
click at [268, 266] on icon at bounding box center [268, 267] width 8 height 10
click at [394, 268] on span "Saada" at bounding box center [389, 267] width 21 height 7
type input "Re: Tagastus"
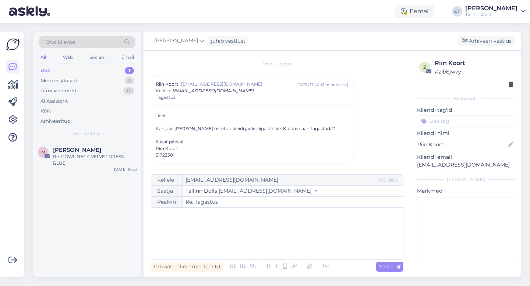
scroll to position [0, 0]
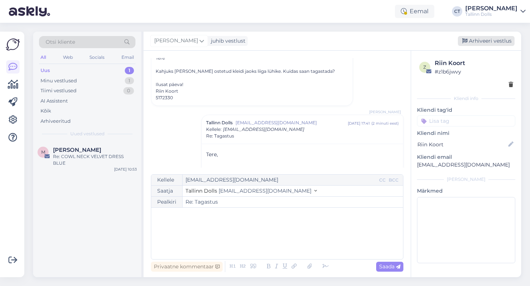
click at [492, 41] on div "Arhiveeri vestlus" at bounding box center [486, 41] width 57 height 10
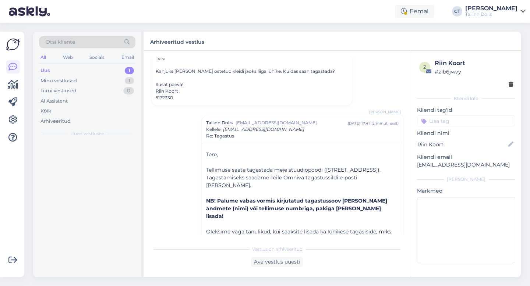
scroll to position [116, 0]
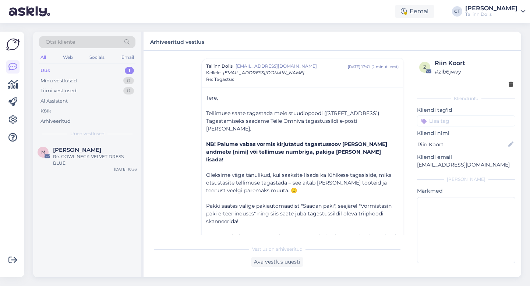
click at [361, 61] on div "Tallinn Dolls [EMAIL_ADDRESS][DOMAIN_NAME] [DATE] 17:41 ( 2 minuti eest ) Kelle…" at bounding box center [302, 73] width 201 height 29
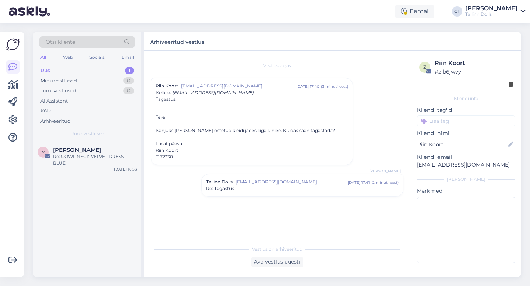
scroll to position [0, 0]
click at [355, 36] on div "Arhiveeritud vestlus" at bounding box center [333, 41] width 378 height 19
